Goal: Task Accomplishment & Management: Complete application form

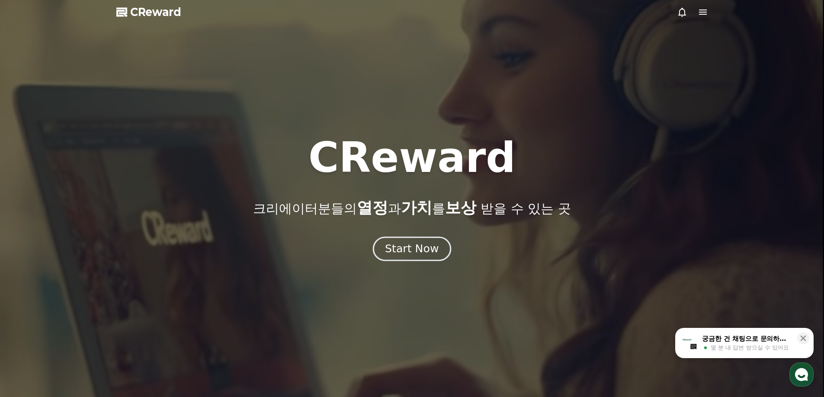
click at [403, 239] on button "Start Now" at bounding box center [412, 248] width 78 height 25
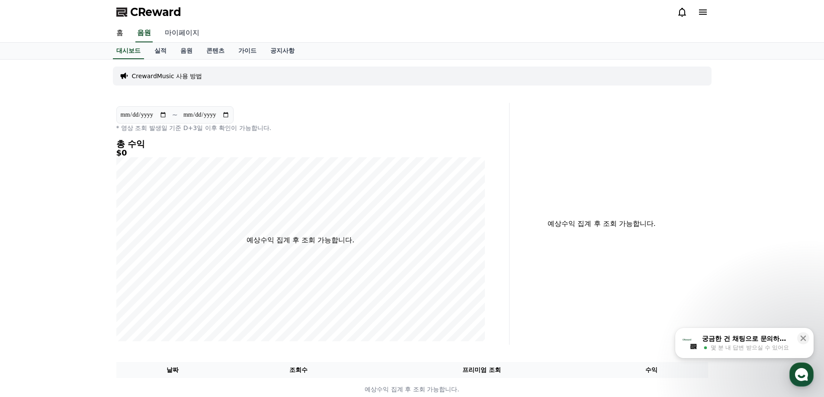
click at [182, 36] on link "마이페이지" at bounding box center [182, 33] width 48 height 18
select select "**********"
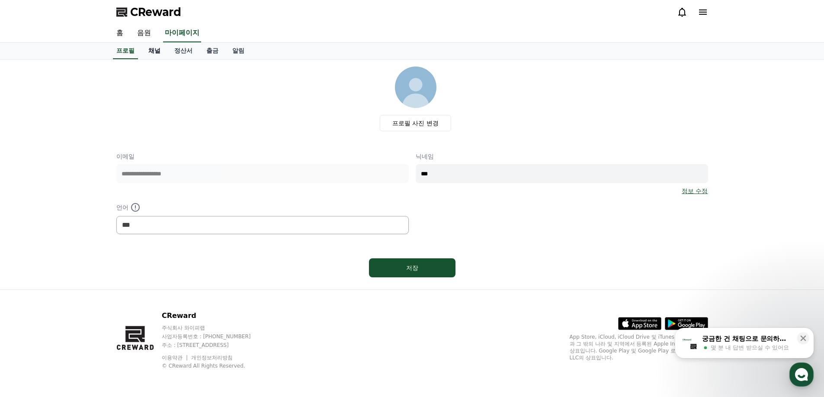
click at [158, 49] on link "채널" at bounding box center [154, 51] width 26 height 16
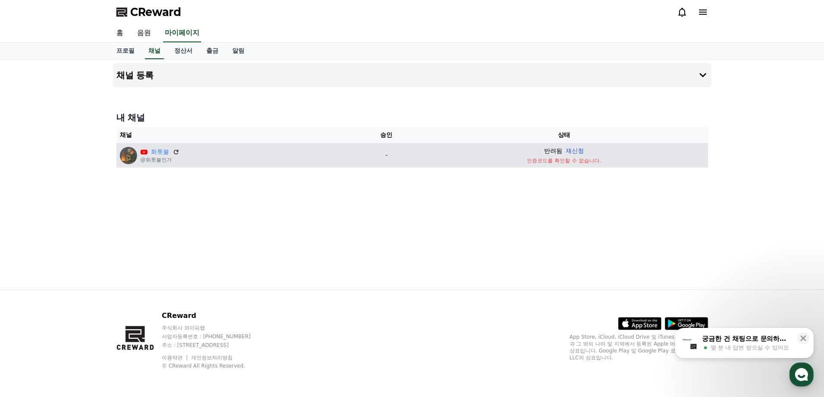
click at [572, 153] on button "재신청" at bounding box center [574, 151] width 18 height 9
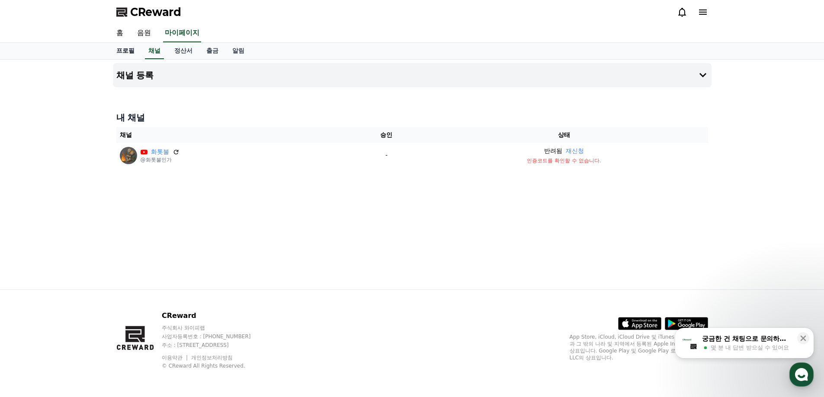
click at [125, 51] on link "프로필" at bounding box center [125, 51] width 32 height 16
select select "**********"
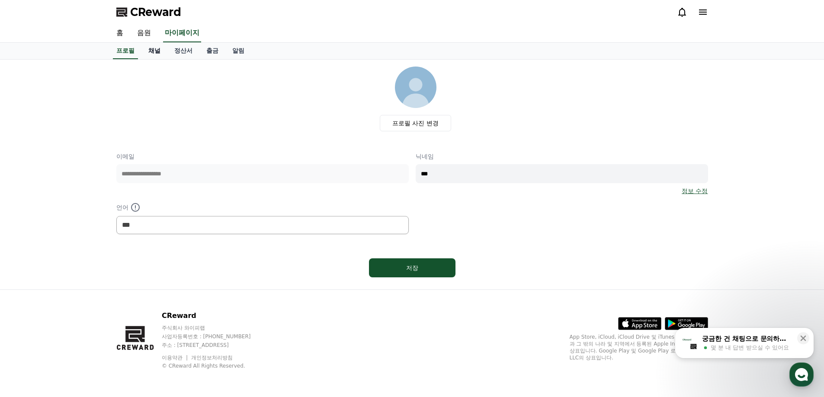
click at [153, 50] on link "채널" at bounding box center [154, 51] width 26 height 16
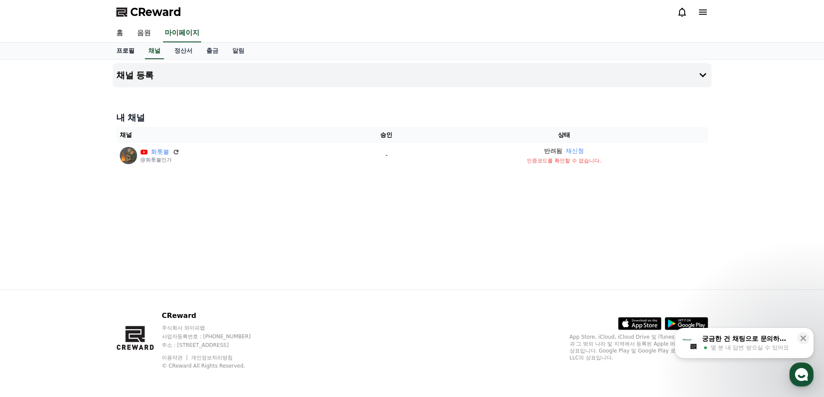
click at [133, 48] on link "프로필" at bounding box center [125, 51] width 32 height 16
select select "**********"
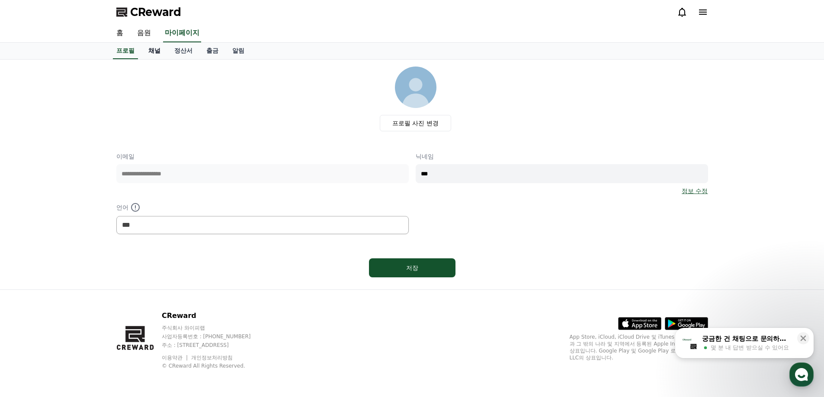
click at [166, 54] on div "프로필 채널 정산서 출금 알림" at bounding box center [411, 51] width 605 height 16
click at [164, 54] on link "채널" at bounding box center [154, 51] width 26 height 16
click at [163, 54] on link "채널" at bounding box center [154, 51] width 26 height 16
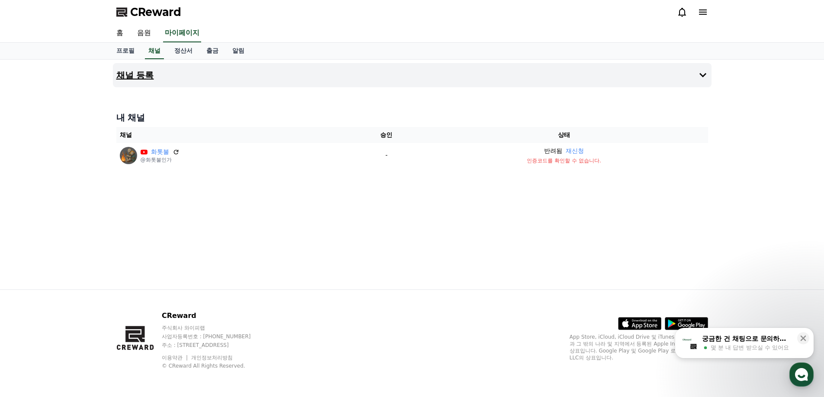
click at [127, 78] on h4 "채널 등록" at bounding box center [135, 75] width 38 height 10
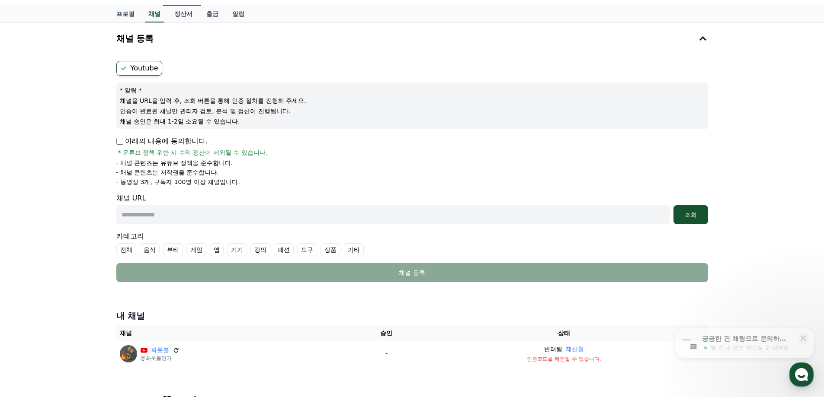
scroll to position [86, 0]
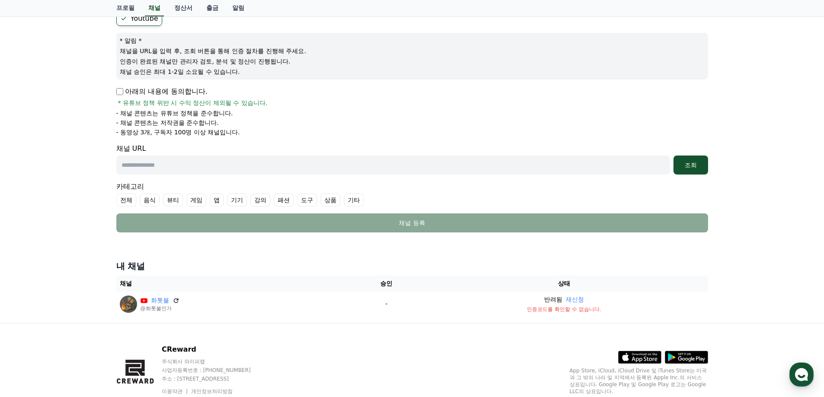
click at [248, 171] on input "text" at bounding box center [392, 165] width 553 height 19
paste input "**********"
type input "**********"
click at [686, 162] on div "조회" at bounding box center [691, 165] width 28 height 9
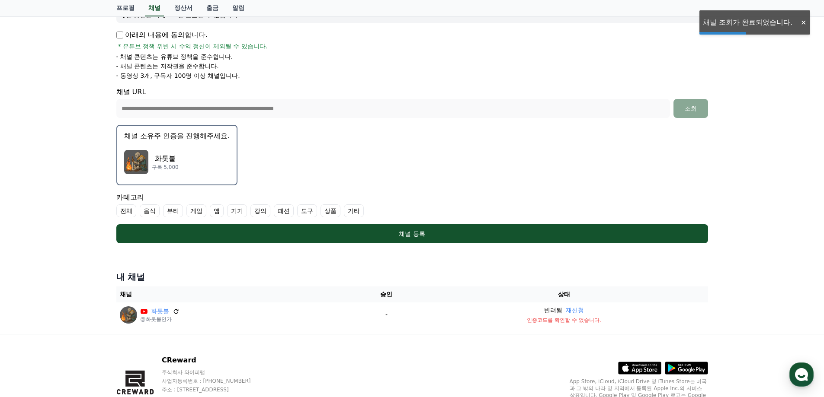
scroll to position [130, 0]
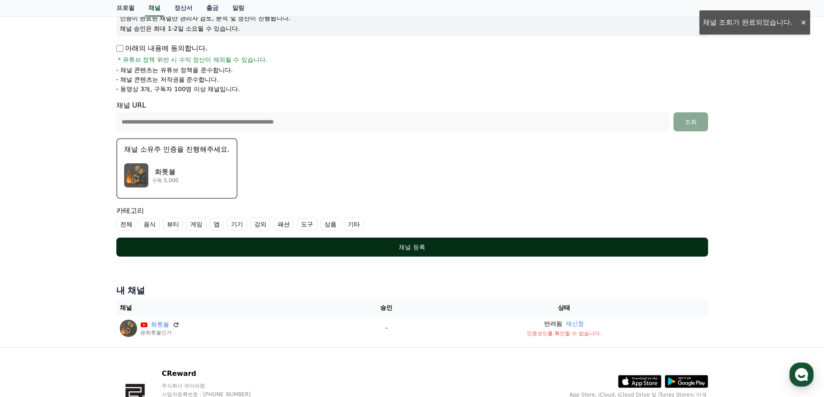
click at [427, 249] on div "채널 등록" at bounding box center [412, 247] width 557 height 9
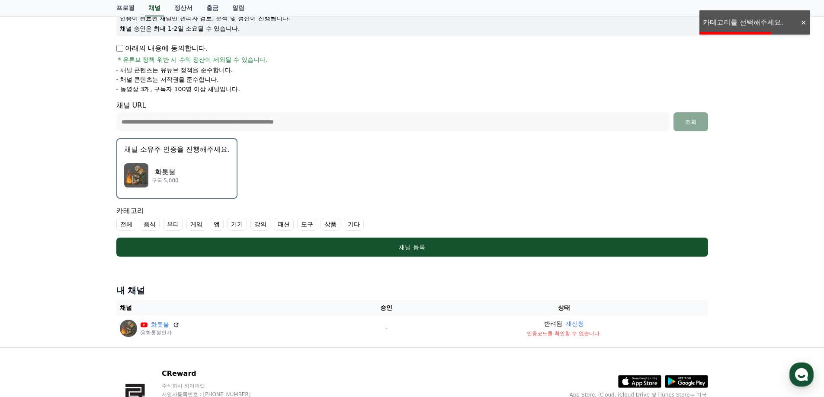
click at [195, 225] on label "게임" at bounding box center [196, 224] width 20 height 13
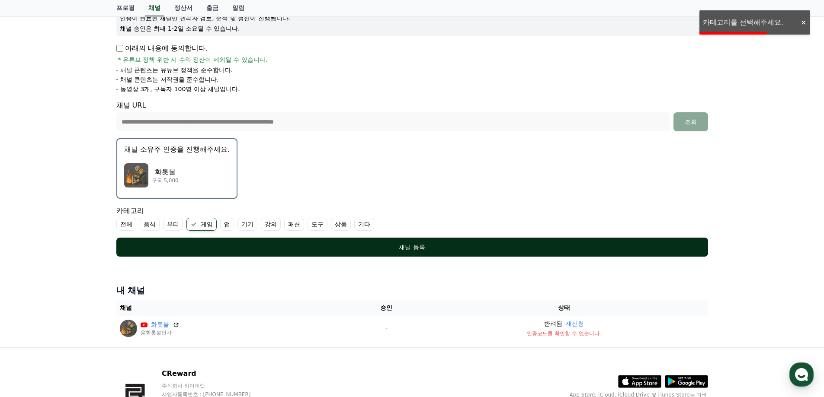
click at [314, 247] on div "채널 등록" at bounding box center [412, 247] width 557 height 9
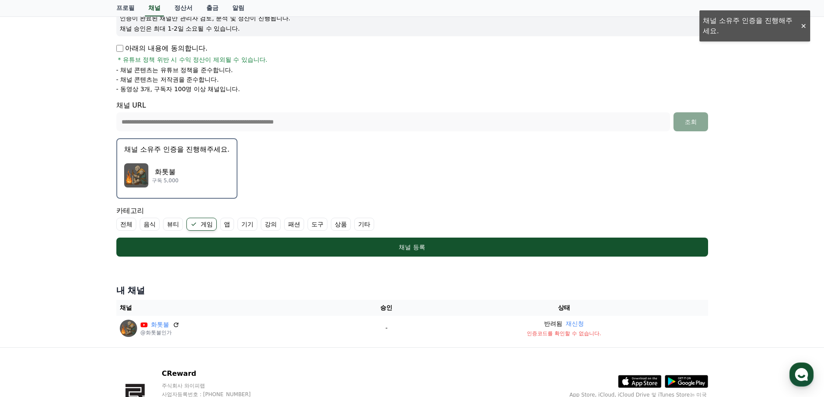
click at [179, 160] on div "화톳불 구독 5,000" at bounding box center [176, 175] width 105 height 35
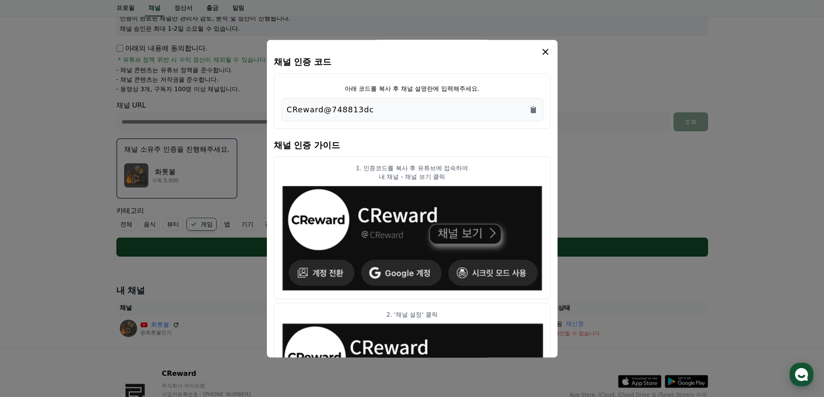
click at [524, 112] on div "CReward@748813dc" at bounding box center [412, 110] width 251 height 12
click at [535, 110] on icon "Copy to clipboard" at bounding box center [532, 110] width 5 height 6
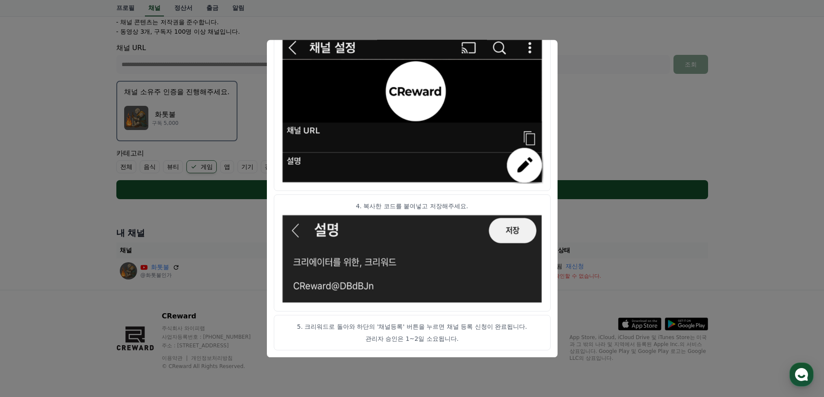
scroll to position [188, 0]
click at [614, 45] on button "close modal" at bounding box center [412, 198] width 824 height 397
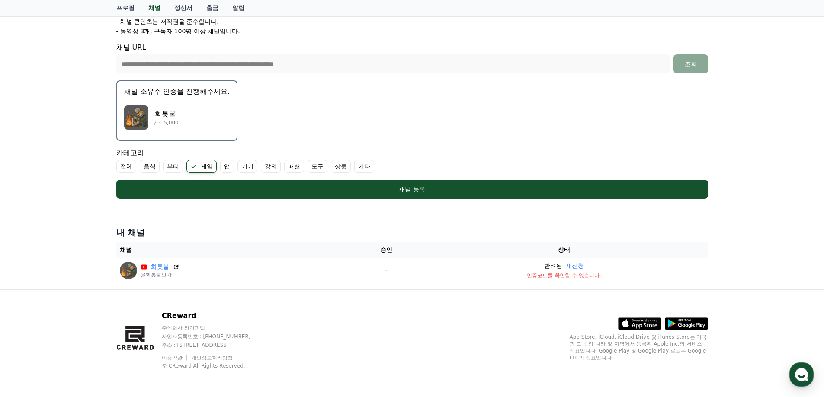
click at [466, 186] on div "채널 등록" at bounding box center [412, 189] width 557 height 9
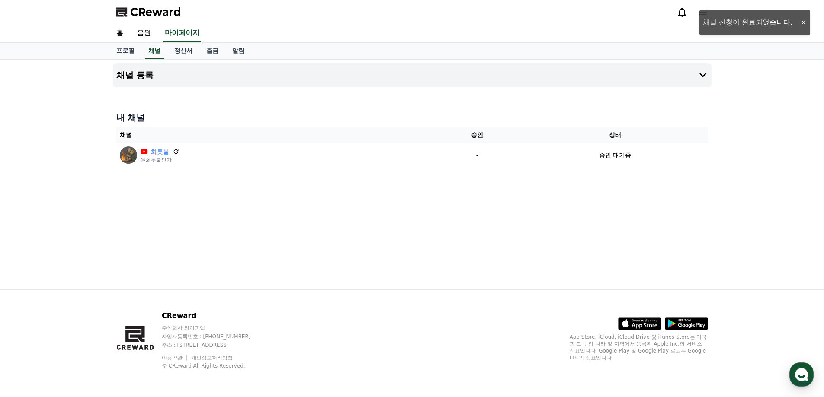
click at [461, 196] on div "채널 등록 내 채널 채널 승인 상태 화톳불 @화톳불인가 - 승인 대기중" at bounding box center [411, 175] width 605 height 230
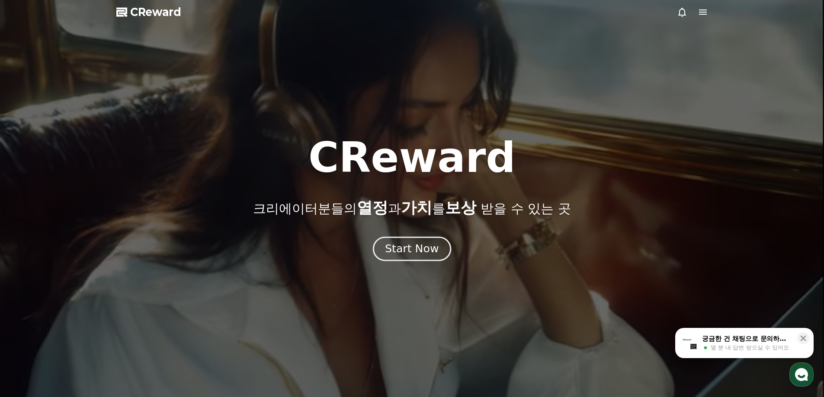
click at [414, 252] on div "Start Now" at bounding box center [412, 249] width 54 height 15
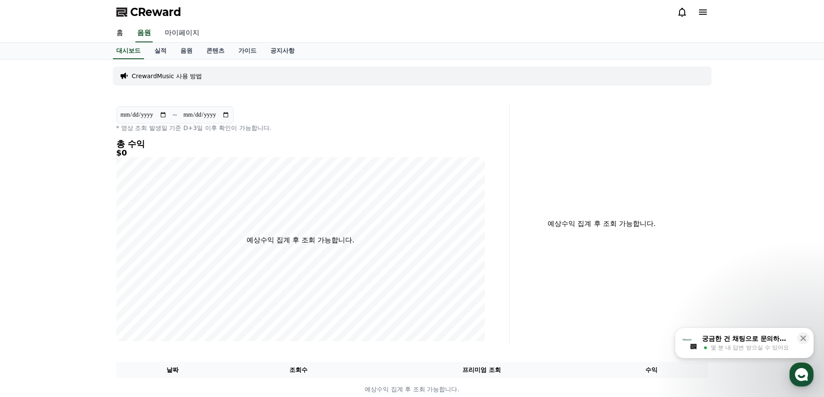
click at [190, 31] on link "마이페이지" at bounding box center [182, 33] width 48 height 18
select select "**********"
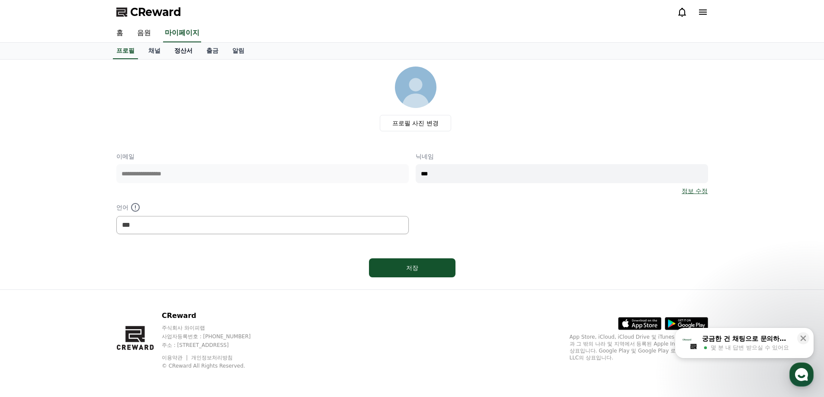
click at [190, 48] on link "정산서" at bounding box center [183, 51] width 32 height 16
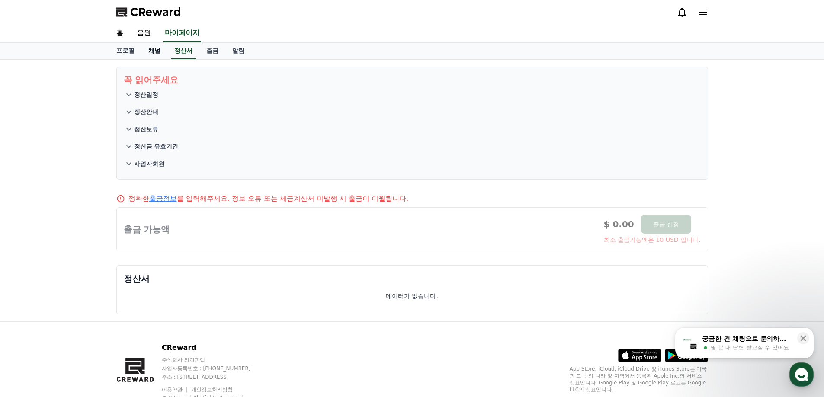
click at [163, 51] on link "채널" at bounding box center [154, 51] width 26 height 16
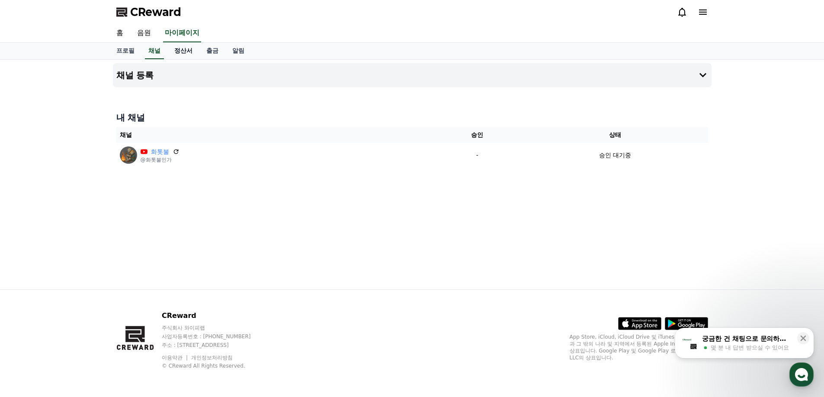
click at [191, 53] on link "정산서" at bounding box center [183, 51] width 32 height 16
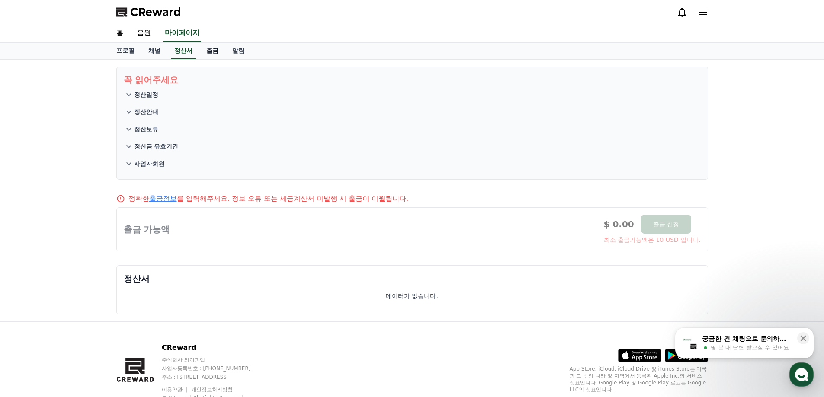
click at [211, 53] on link "출금" at bounding box center [212, 51] width 26 height 16
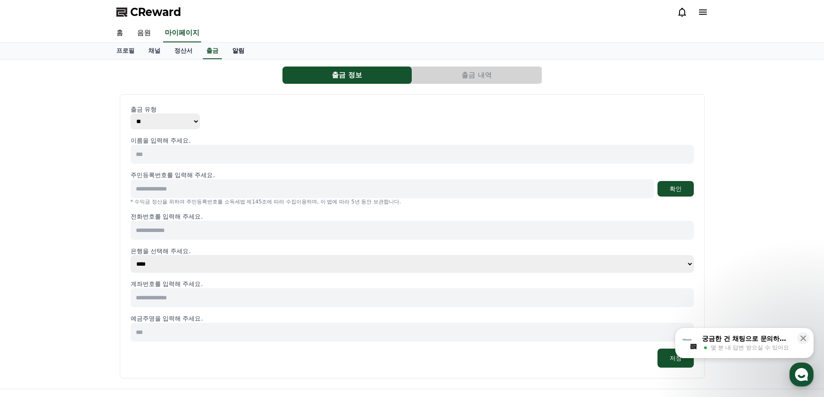
click at [250, 52] on link "알림" at bounding box center [238, 51] width 26 height 16
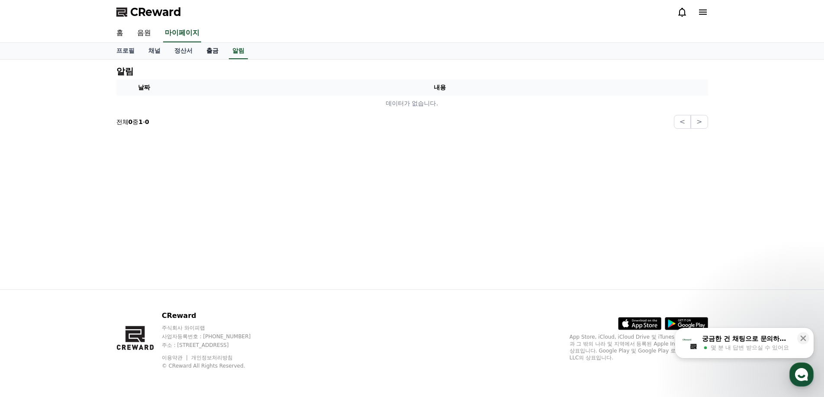
click at [222, 54] on link "출금" at bounding box center [212, 51] width 26 height 16
click at [113, 52] on link "프로필" at bounding box center [125, 51] width 32 height 16
select select "**********"
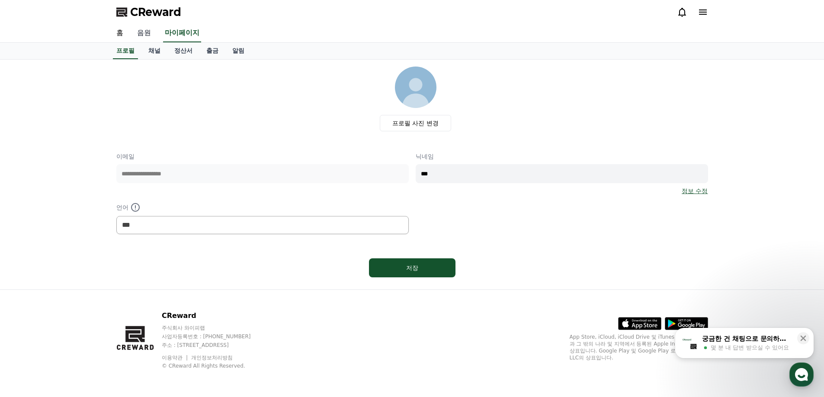
click at [152, 34] on link "음원" at bounding box center [144, 33] width 28 height 18
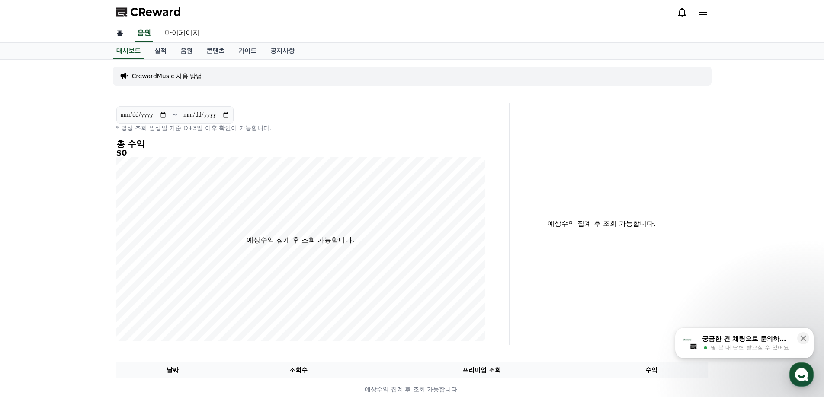
click at [118, 35] on link "홈" at bounding box center [119, 33] width 21 height 18
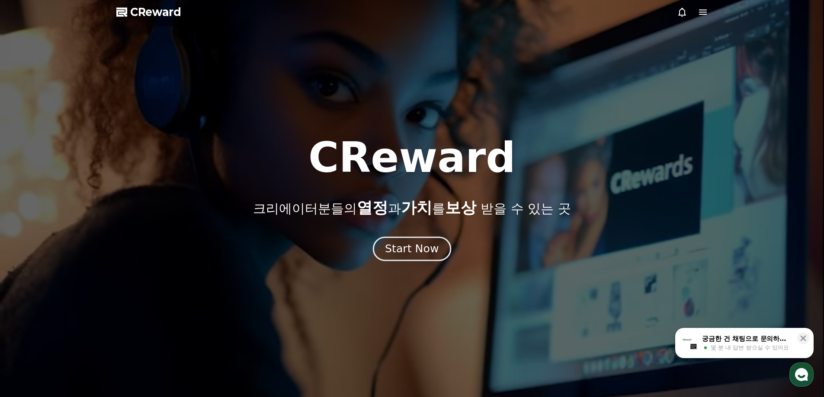
click at [390, 260] on button "Start Now" at bounding box center [412, 248] width 78 height 25
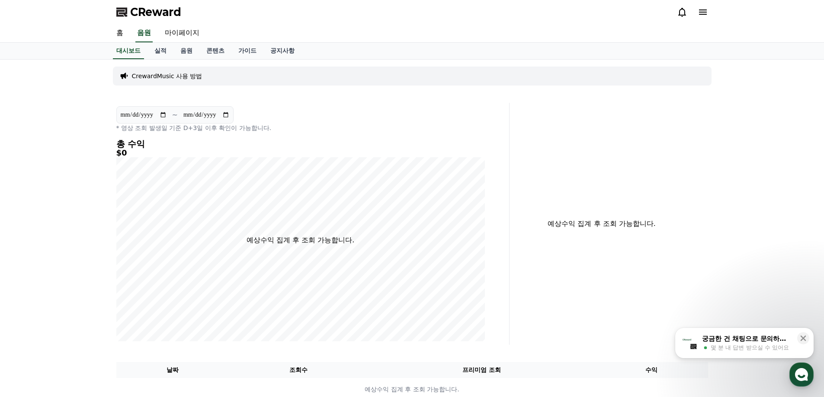
click at [719, 335] on div "궁금한 건 채팅으로 문의하세요" at bounding box center [747, 339] width 90 height 9
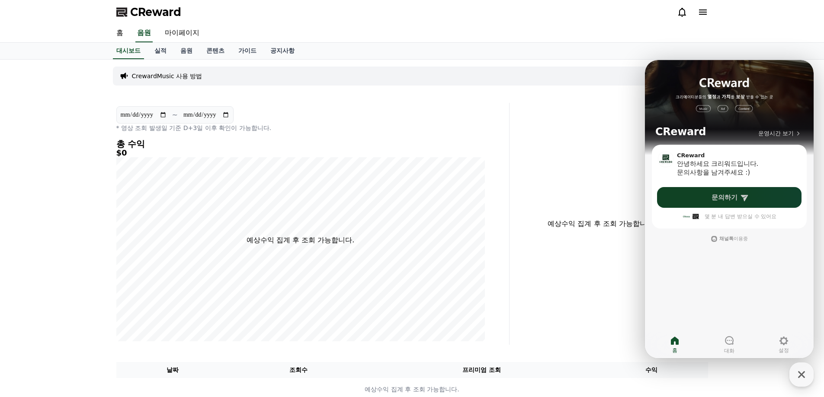
click at [732, 201] on span "문의하기" at bounding box center [724, 197] width 26 height 9
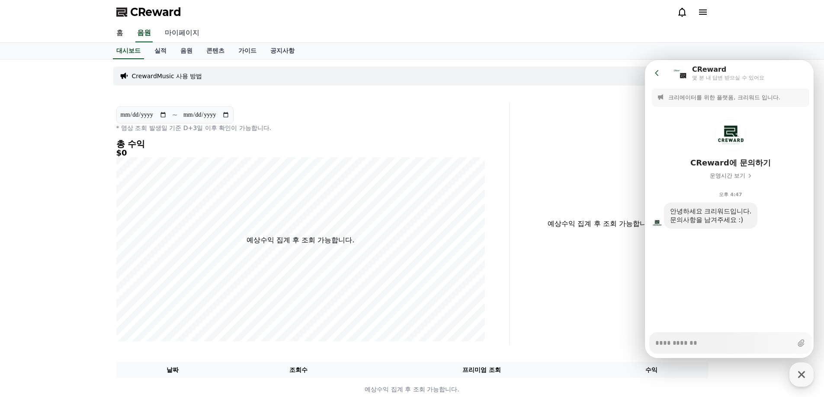
type textarea "*"
click at [175, 28] on link "마이페이지" at bounding box center [182, 33] width 48 height 18
select select "**********"
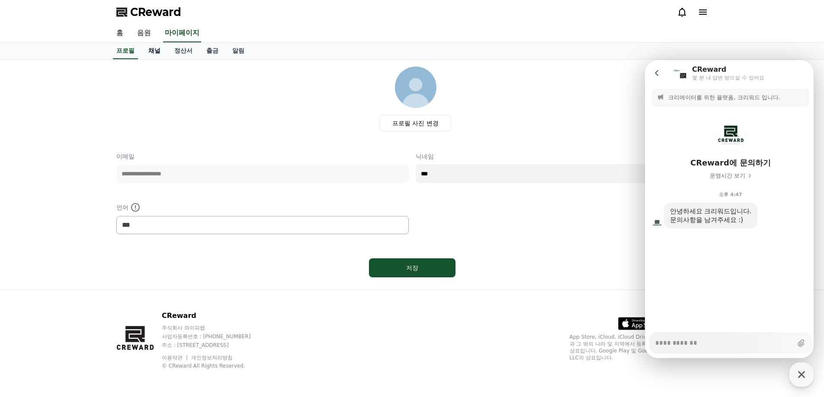
click at [151, 54] on link "채널" at bounding box center [154, 51] width 26 height 16
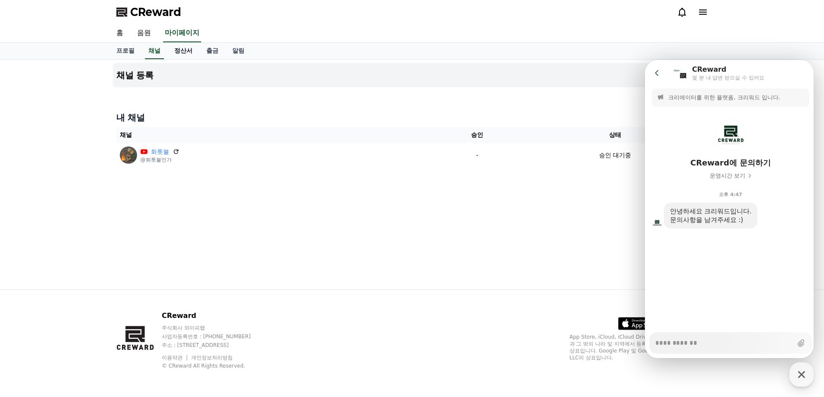
click at [185, 55] on link "정산서" at bounding box center [183, 51] width 32 height 16
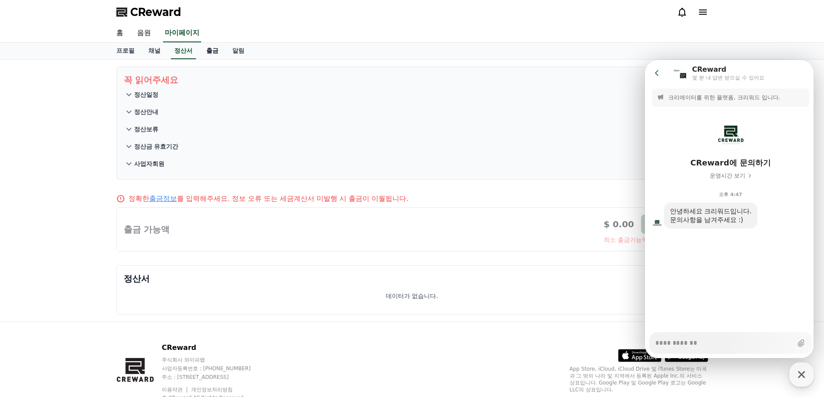
click at [210, 50] on link "출금" at bounding box center [212, 51] width 26 height 16
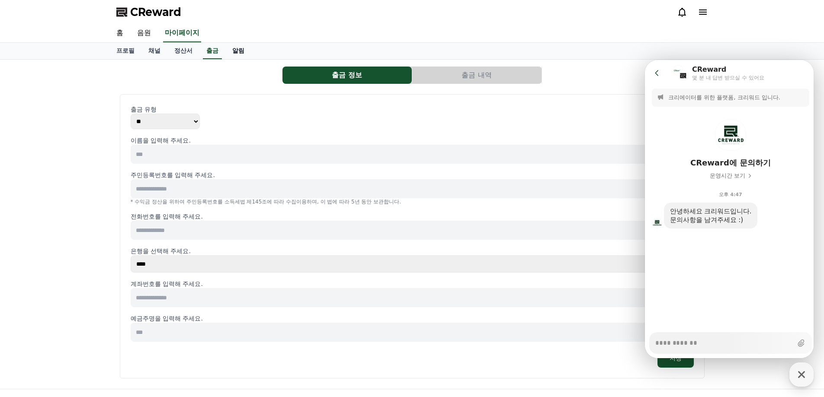
click at [238, 51] on link "알림" at bounding box center [238, 51] width 26 height 16
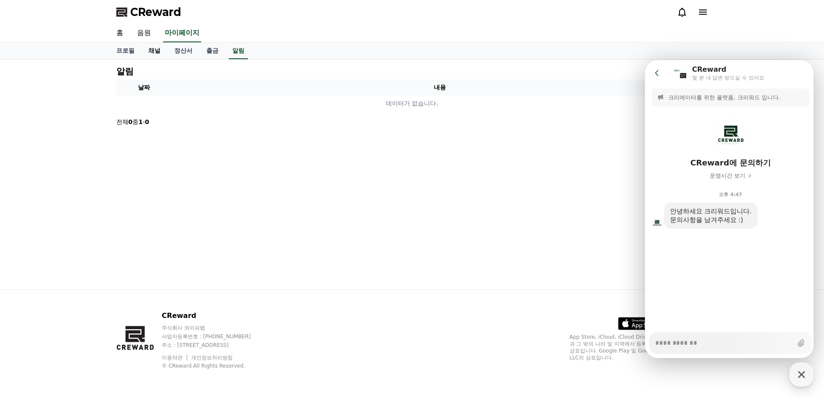
click at [156, 54] on link "채널" at bounding box center [154, 51] width 26 height 16
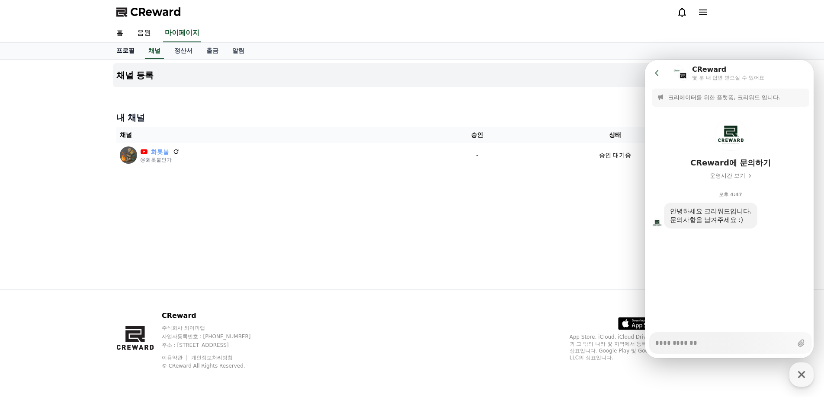
click at [126, 51] on link "프로필" at bounding box center [125, 51] width 32 height 16
select select "**********"
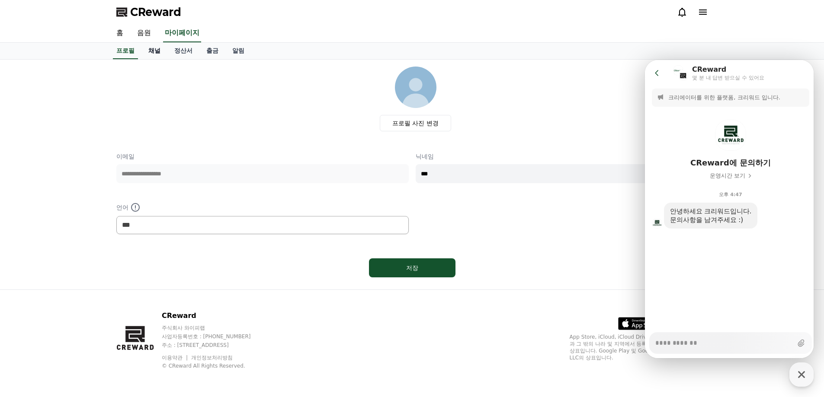
click at [150, 49] on link "채널" at bounding box center [154, 51] width 26 height 16
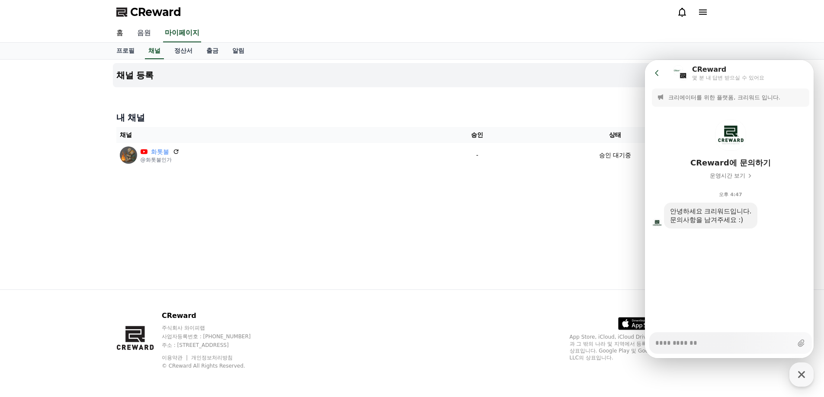
click at [145, 36] on link "음원" at bounding box center [144, 33] width 28 height 18
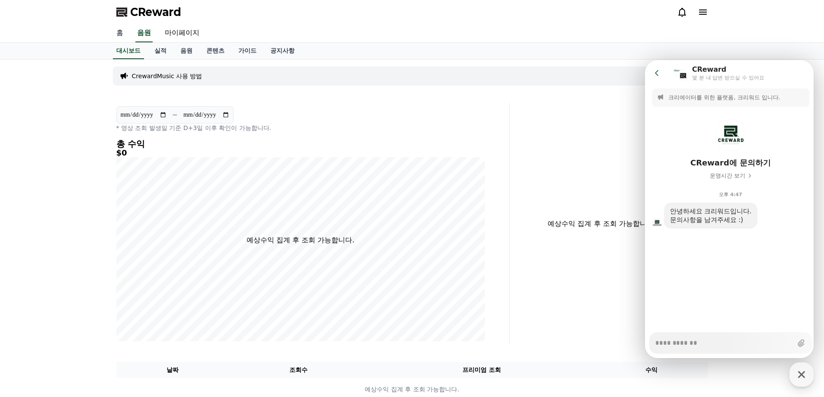
click at [120, 35] on link "홈" at bounding box center [119, 33] width 21 height 18
